Goal: Information Seeking & Learning: Learn about a topic

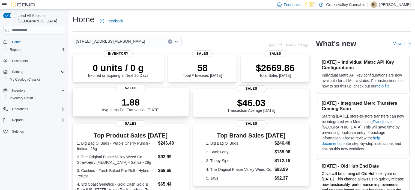
scroll to position [14, 0]
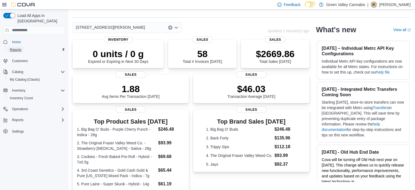
click at [23, 46] on link "Reports" at bounding box center [16, 49] width 16 height 7
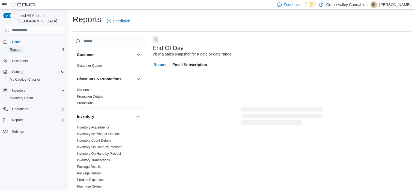
scroll to position [4, 0]
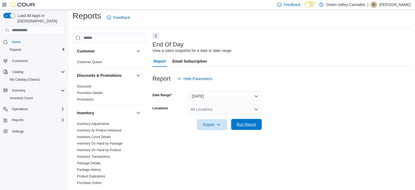
drag, startPoint x: 250, startPoint y: 115, endPoint x: 250, endPoint y: 119, distance: 4.1
click at [250, 119] on form "Date Range Today Locations All Locations Export Run Report" at bounding box center [281, 107] width 258 height 46
click at [250, 119] on span "Run Report" at bounding box center [246, 124] width 24 height 11
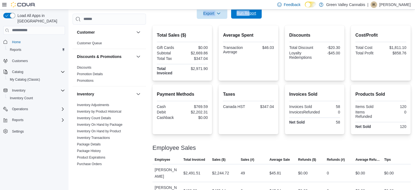
scroll to position [114, 0]
click at [25, 46] on div "Reports" at bounding box center [36, 49] width 57 height 7
click at [31, 77] on span "My Catalog (Classic)" at bounding box center [25, 79] width 30 height 4
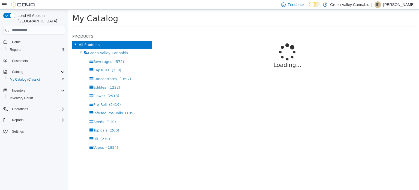
select select "**********"
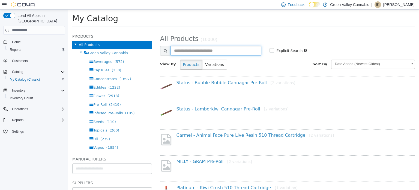
click at [190, 50] on input "text" at bounding box center [215, 51] width 91 height 10
type input "**********"
select select "**********"
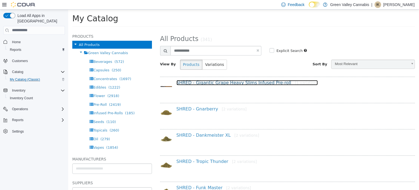
click at [257, 80] on link "SHRED - Gigantic Grape Heavy Slims Infused Pre-roll [1 variation]" at bounding box center [246, 82] width 141 height 5
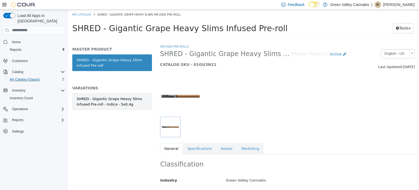
click at [107, 94] on link "SHRED - Gigantic Grape Heavy Slims Infused Pre-roll - Indica - 5x0.4g" at bounding box center [112, 101] width 80 height 17
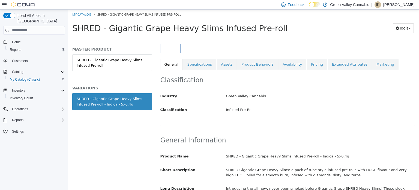
scroll to position [91, 0]
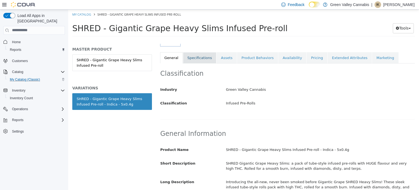
drag, startPoint x: 193, startPoint y: 66, endPoint x: 195, endPoint y: 62, distance: 4.9
click at [195, 62] on div "Infused Pre-Rolls SHRED - Gigantic Grape Heavy Slims Infused Pre-roll - Indica …" at bounding box center [287, 8] width 255 height 110
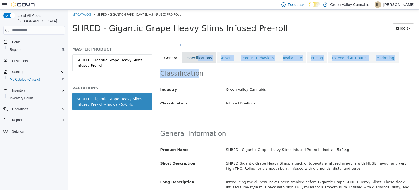
click at [195, 62] on link "Specifications" at bounding box center [199, 57] width 33 height 11
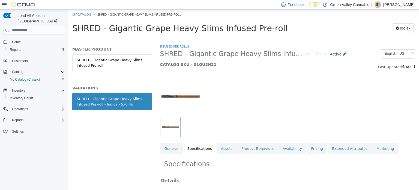
click at [343, 55] on icon at bounding box center [344, 54] width 3 height 4
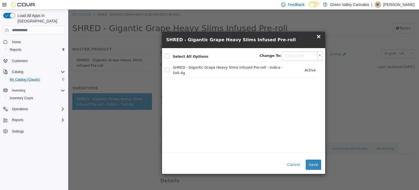
click at [318, 34] on span "×" at bounding box center [318, 36] width 5 height 7
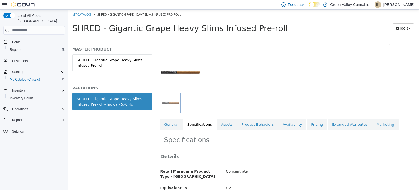
scroll to position [41, 0]
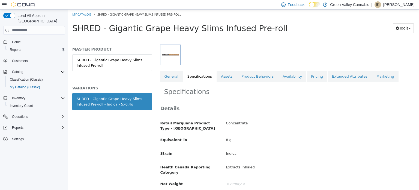
scroll to position [73, 0]
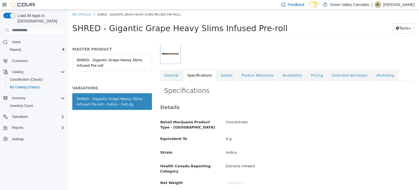
click at [393, 2] on p "Isabella Ketchum" at bounding box center [398, 4] width 31 height 7
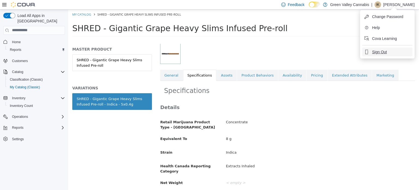
click at [382, 50] on span "Sign Out" at bounding box center [379, 51] width 15 height 5
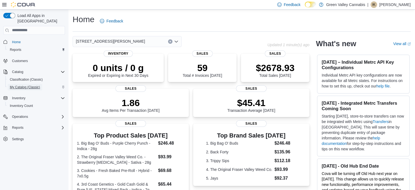
click at [21, 85] on span "My Catalog (Classic)" at bounding box center [25, 87] width 30 height 4
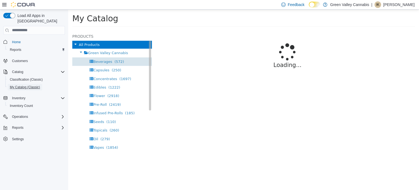
select select "**********"
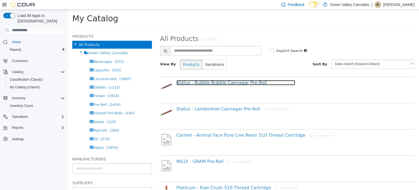
click at [187, 80] on link "Status - Bubble Bubble Cannagar Pre-Roll [2 variations]" at bounding box center [235, 82] width 119 height 5
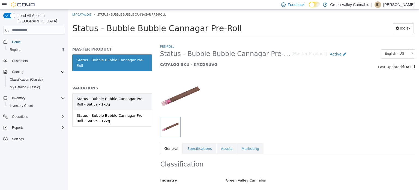
click at [115, 96] on div "Status - Bubble Bubble Cannagar Pre-Roll - Sativa - 1x3g" at bounding box center [112, 101] width 71 height 11
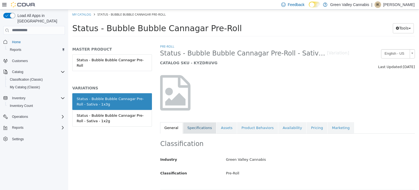
click at [185, 132] on link "Specifications" at bounding box center [199, 127] width 33 height 11
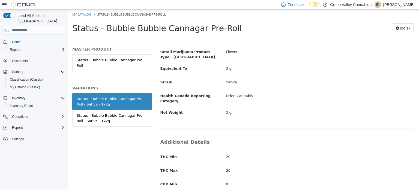
scroll to position [111, 0]
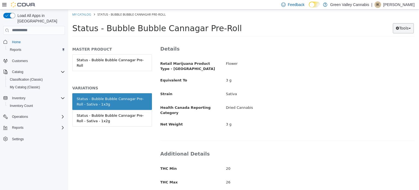
click at [411, 32] on button "Tools" at bounding box center [403, 28] width 21 height 10
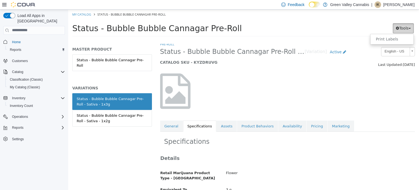
scroll to position [0, 0]
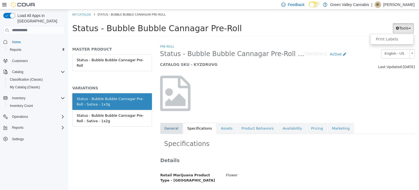
click at [178, 131] on link "General" at bounding box center [171, 127] width 23 height 11
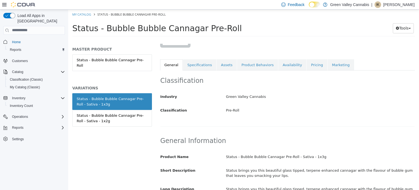
scroll to position [62, 0]
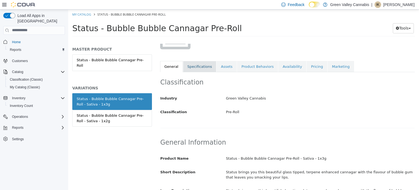
click at [195, 65] on link "Specifications" at bounding box center [199, 66] width 33 height 11
